Goal: Information Seeking & Learning: Compare options

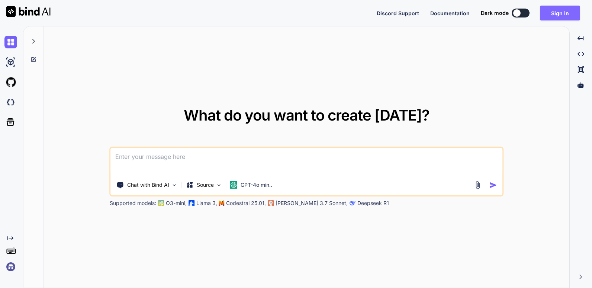
click at [562, 14] on button "Sign in" at bounding box center [560, 13] width 40 height 15
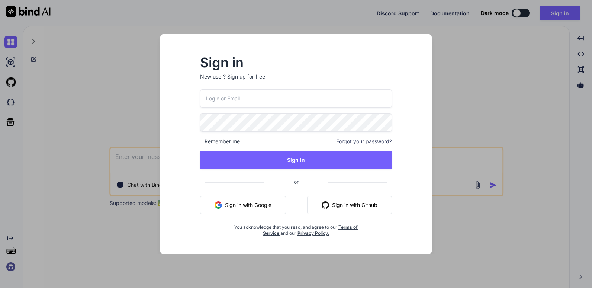
click at [236, 100] on input "email" at bounding box center [296, 98] width 192 height 18
type input "vistaprimeco@gmail.com"
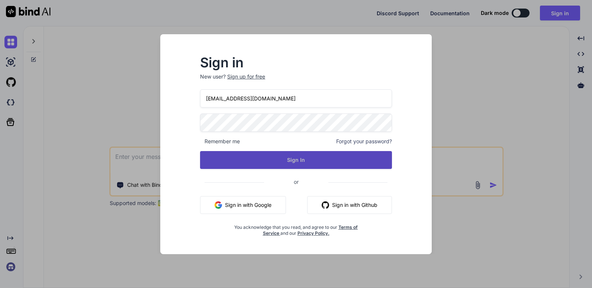
click at [298, 160] on button "Sign In" at bounding box center [296, 160] width 192 height 18
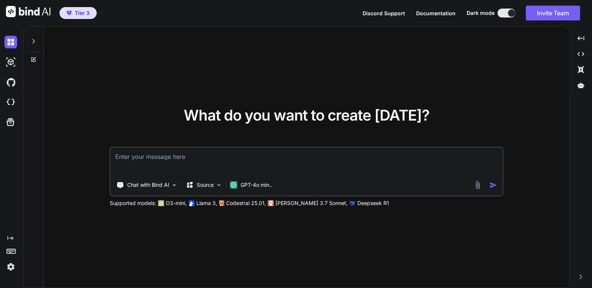
click at [82, 11] on span "Tier 3" at bounding box center [82, 12] width 15 height 7
click at [9, 267] on img at bounding box center [10, 266] width 13 height 13
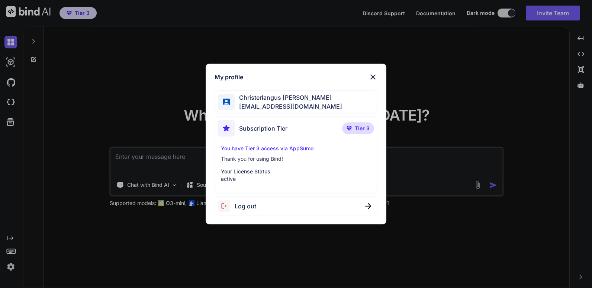
click at [360, 128] on span "Tier 3" at bounding box center [362, 128] width 15 height 7
click at [257, 125] on span "Subscription Tier" at bounding box center [263, 128] width 48 height 9
click at [373, 76] on img at bounding box center [373, 77] width 9 height 9
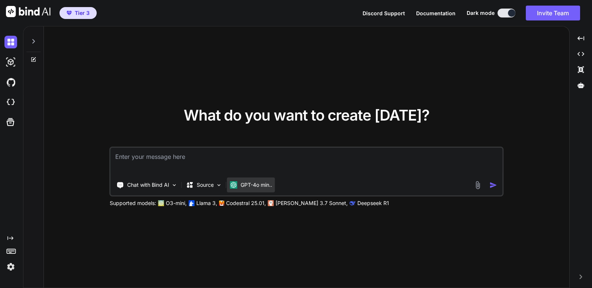
click at [249, 187] on p "GPT-4o min.." at bounding box center [257, 184] width 32 height 7
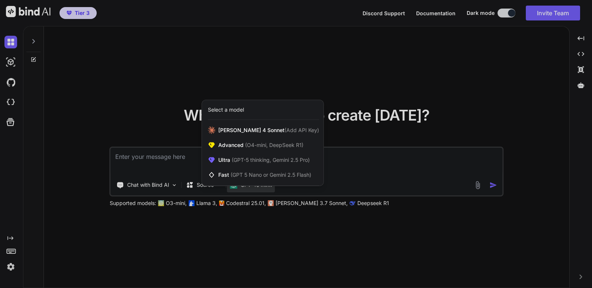
click at [292, 203] on div at bounding box center [296, 144] width 592 height 288
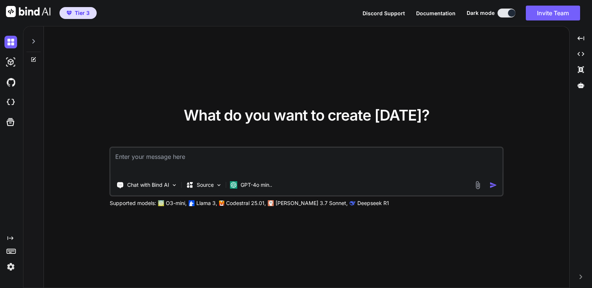
click at [304, 202] on p "[PERSON_NAME] 3.7 Sonnet," at bounding box center [312, 202] width 72 height 7
click at [258, 184] on p "GPT-4o min.." at bounding box center [257, 184] width 32 height 7
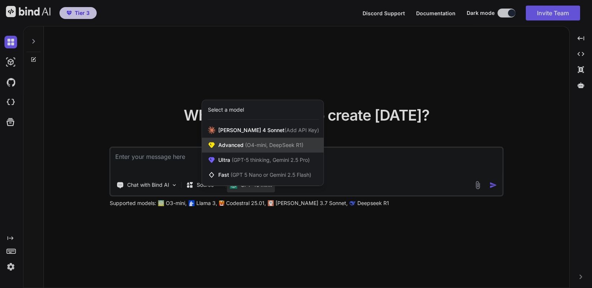
click at [270, 145] on span "(O4-mini, DeepSeek R1)" at bounding box center [274, 145] width 60 height 6
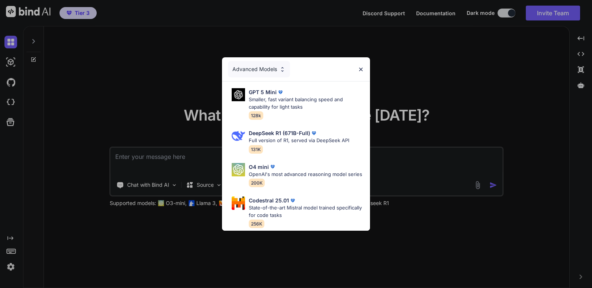
click at [361, 58] on div "Advanced Models" at bounding box center [296, 69] width 148 height 24
click at [361, 66] on img at bounding box center [361, 69] width 6 height 6
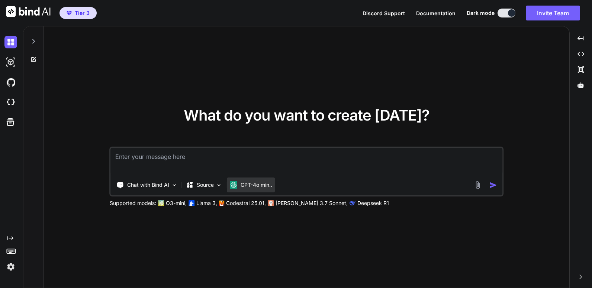
click at [261, 186] on p "GPT-4o min.." at bounding box center [257, 184] width 32 height 7
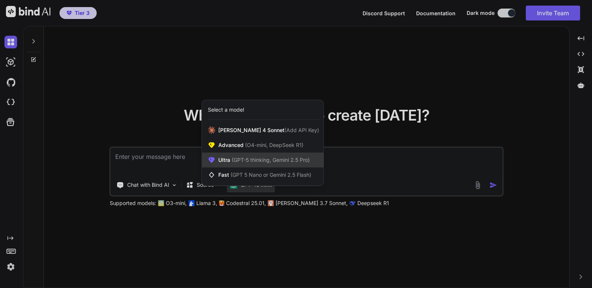
click at [263, 161] on span "(GPT-5 thinking, Gemini 2.5 Pro)" at bounding box center [270, 160] width 80 height 6
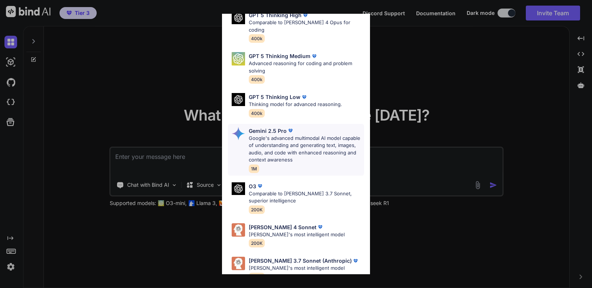
scroll to position [82, 0]
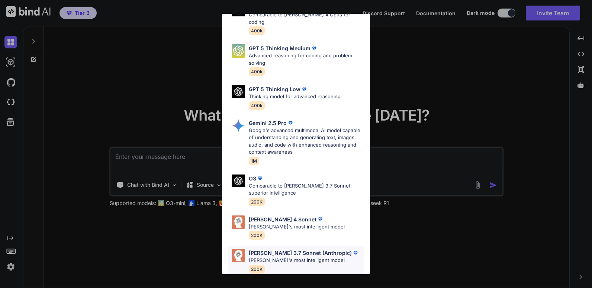
click at [278, 257] on p "Claude's most intelligent model" at bounding box center [304, 260] width 111 height 7
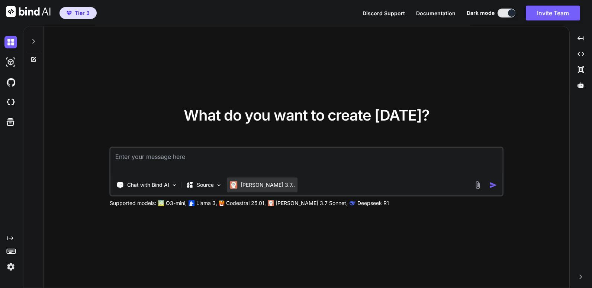
click at [253, 186] on p "Claude 3.7.." at bounding box center [268, 184] width 54 height 7
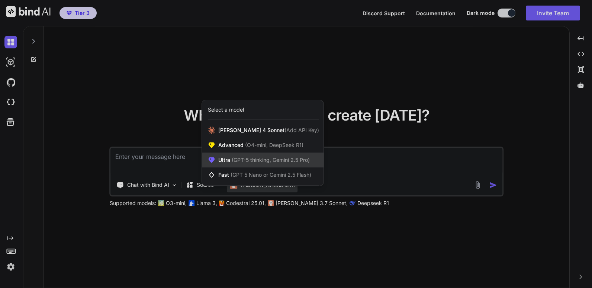
click at [255, 163] on span "(GPT-5 thinking, Gemini 2.5 Pro)" at bounding box center [270, 160] width 80 height 6
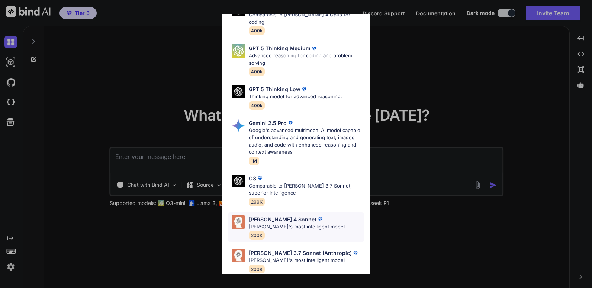
scroll to position [0, 0]
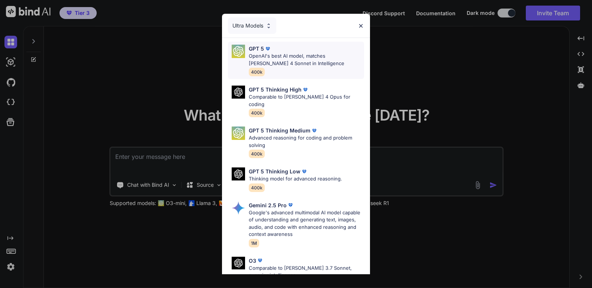
click at [292, 55] on p "OpenAI's best AI model, matches Claude 4 Sonnet in Intelligence" at bounding box center [306, 59] width 115 height 15
